Goal: Check status: Verify the current state of an ongoing process or item

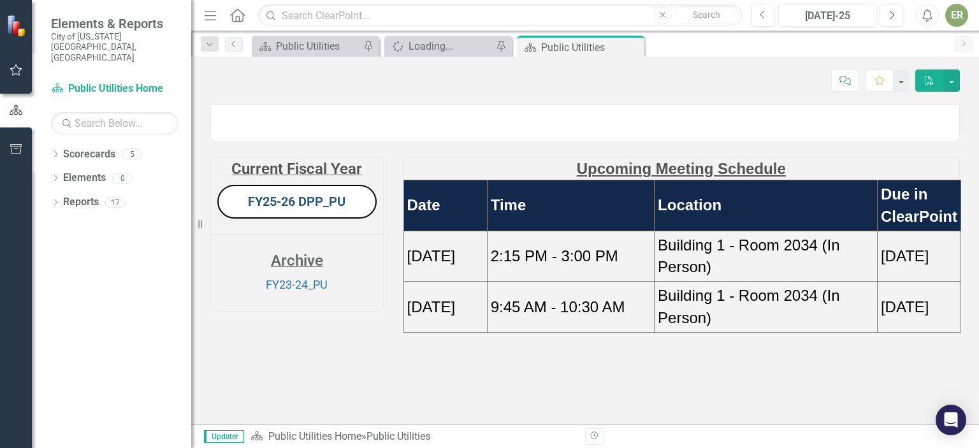
scroll to position [46, 0]
click at [305, 221] on p "FY25-26 DPP_PU" at bounding box center [297, 201] width 172 height 39
click at [315, 209] on link "FY25-26 DPP_PU" at bounding box center [297, 201] width 98 height 15
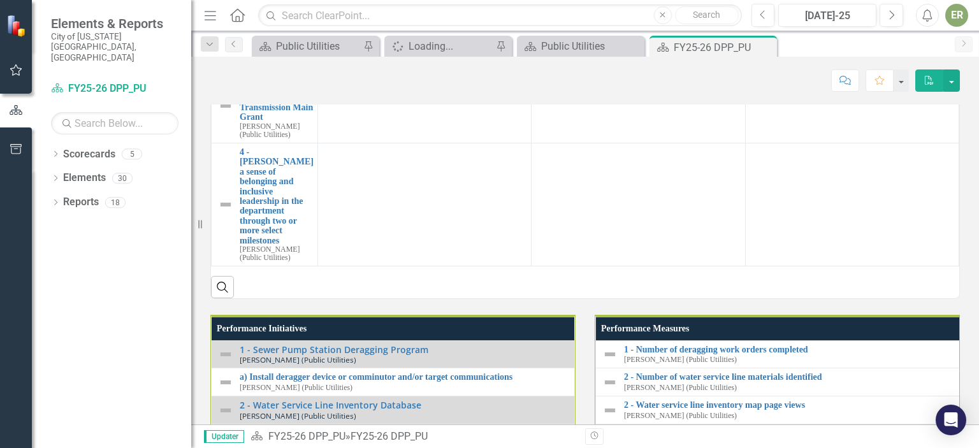
scroll to position [1244, 0]
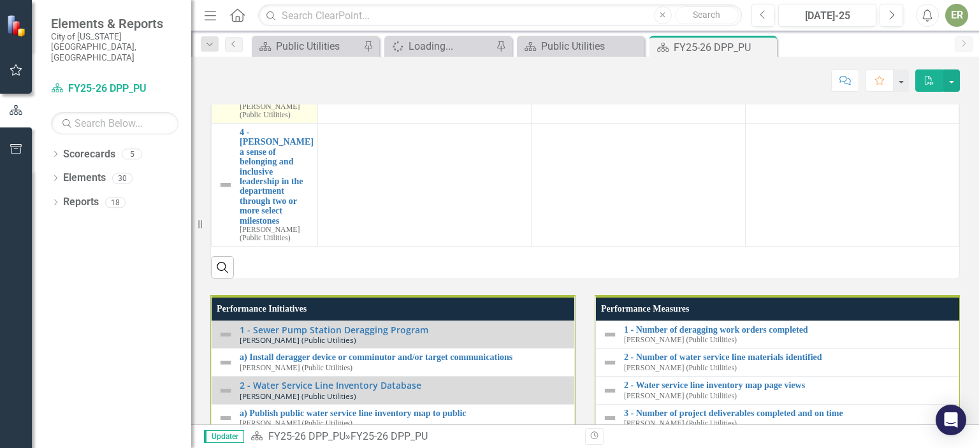
click at [266, 103] on link "3 - Princess [PERSON_NAME] Water Transmission Main Grant" at bounding box center [277, 78] width 74 height 49
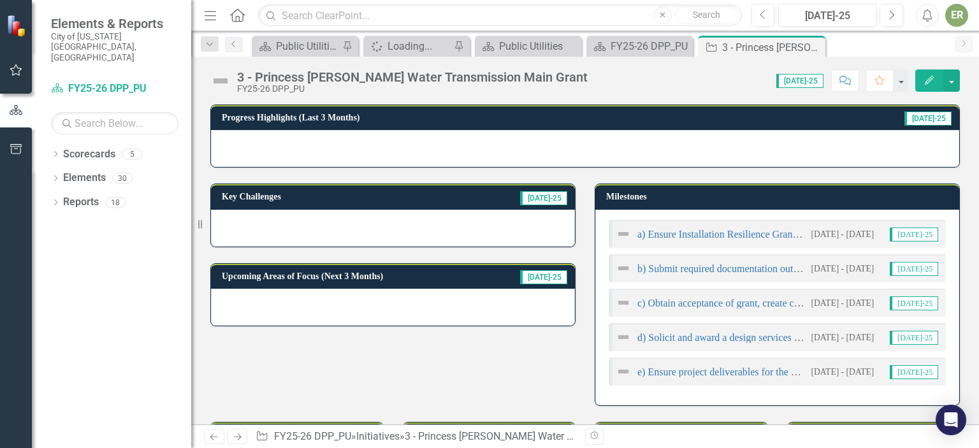
click at [813, 82] on span "[DATE]-25" at bounding box center [800, 81] width 47 height 14
click at [942, 78] on button "Edit" at bounding box center [930, 80] width 28 height 22
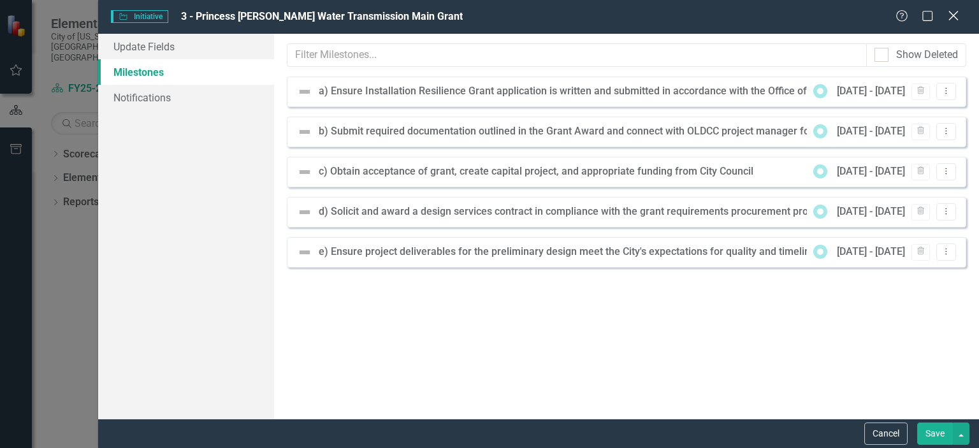
click at [949, 22] on icon "Close" at bounding box center [953, 16] width 16 height 12
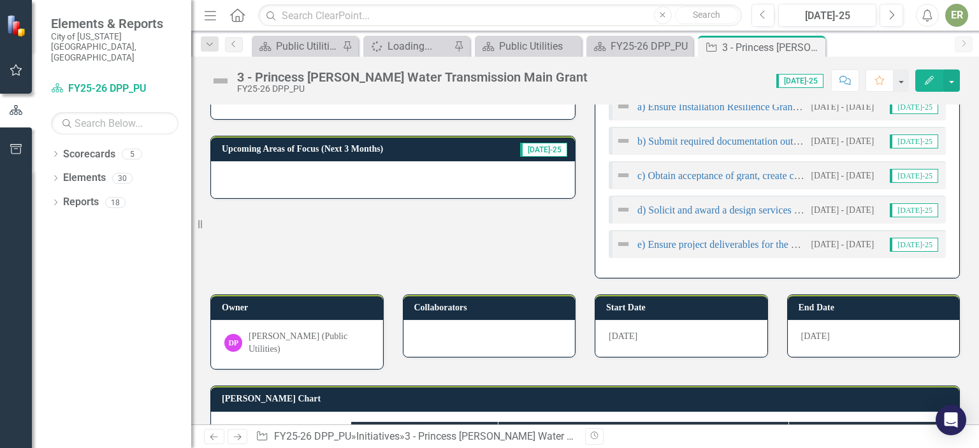
scroll to position [289, 0]
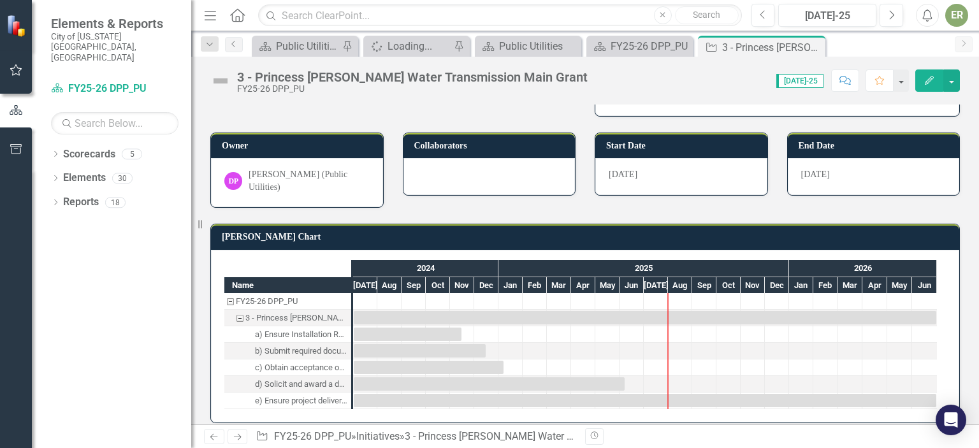
click at [279, 393] on div "e) Ensure project deliverables for the preliminary design meet the City's expec…" at bounding box center [301, 401] width 92 height 17
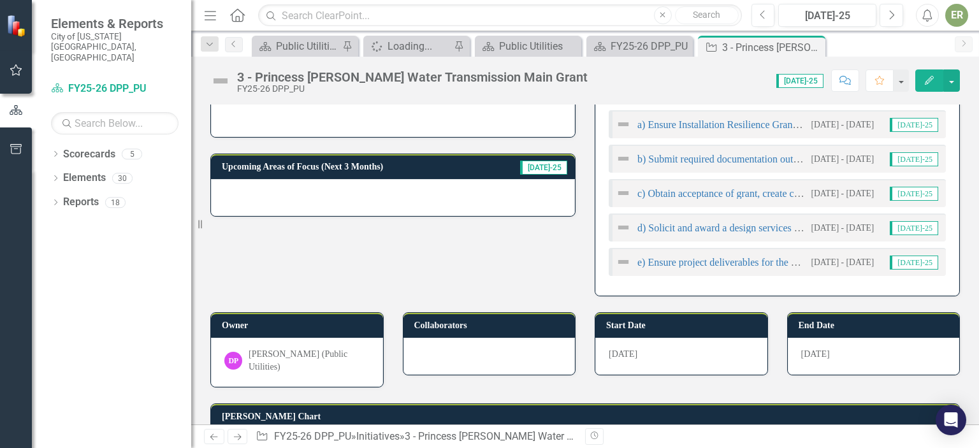
scroll to position [162, 0]
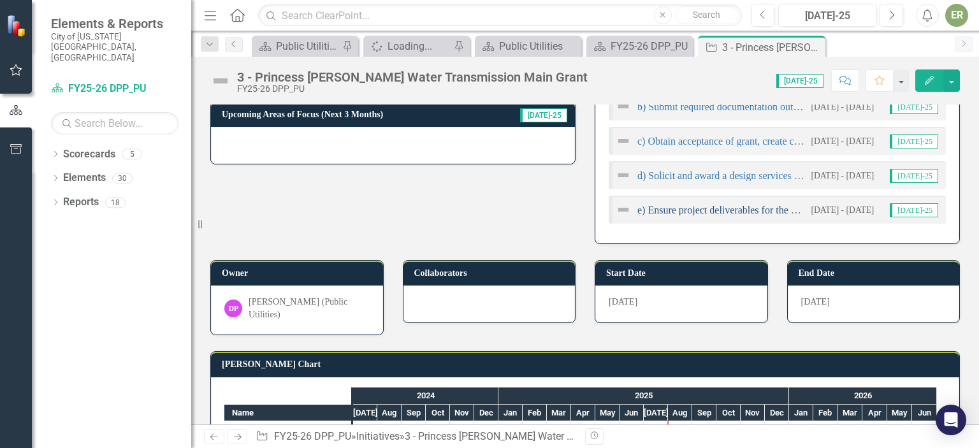
click at [755, 207] on link "e) Ensure project deliverables for the preliminary design meet the City's expec…" at bounding box center [865, 210] width 454 height 11
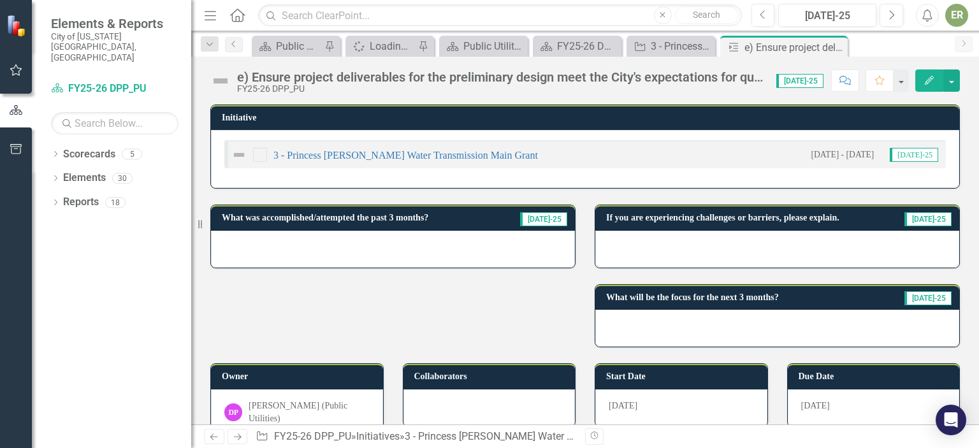
click at [407, 131] on div "3 - Princess [PERSON_NAME] Water Transmission Main Grant [DATE] - [DATE] [DATE]…" at bounding box center [585, 159] width 748 height 58
click at [397, 161] on div "3 - Princess [PERSON_NAME] Water Transmission Main Grant" at bounding box center [384, 154] width 307 height 15
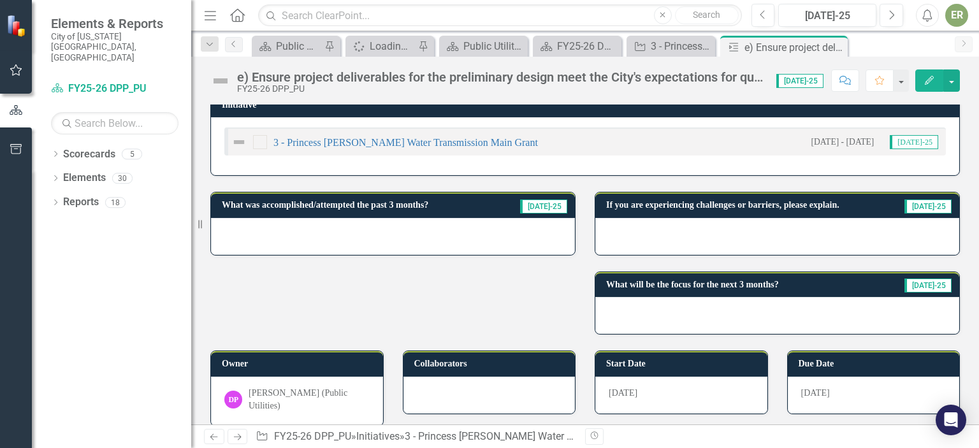
scroll to position [16, 0]
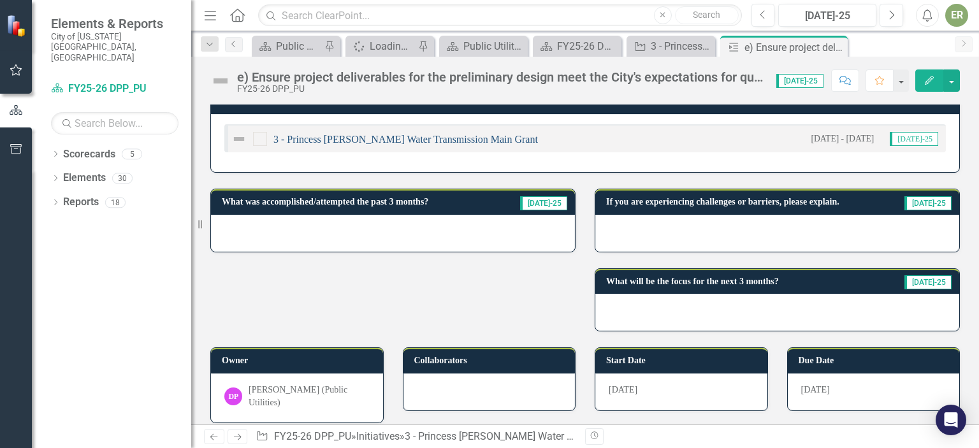
click at [451, 138] on link "3 - Princess [PERSON_NAME] Water Transmission Main Grant" at bounding box center [406, 139] width 265 height 11
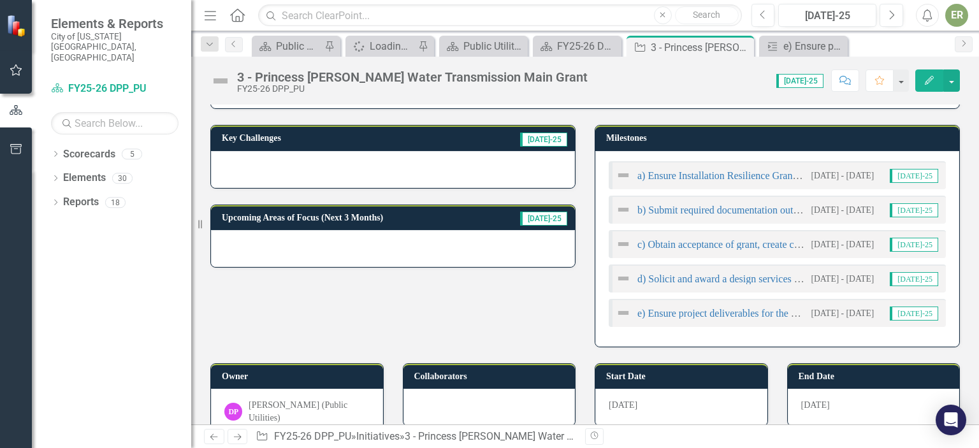
scroll to position [128, 0]
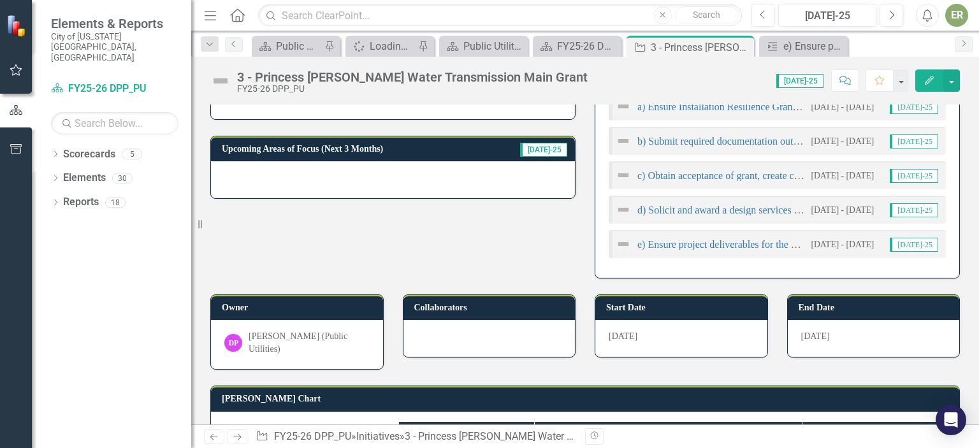
click at [620, 244] on img at bounding box center [623, 244] width 15 height 15
click at [688, 239] on link "e) Ensure project deliverables for the preliminary design meet the City's expec…" at bounding box center [865, 244] width 454 height 11
